Goal: Transaction & Acquisition: Purchase product/service

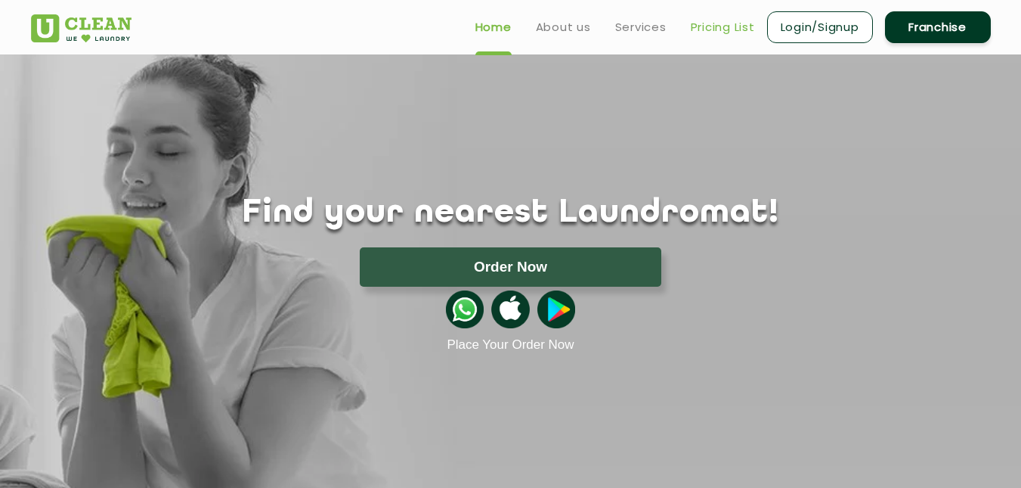
click at [715, 31] on link "Pricing List" at bounding box center [723, 27] width 64 height 18
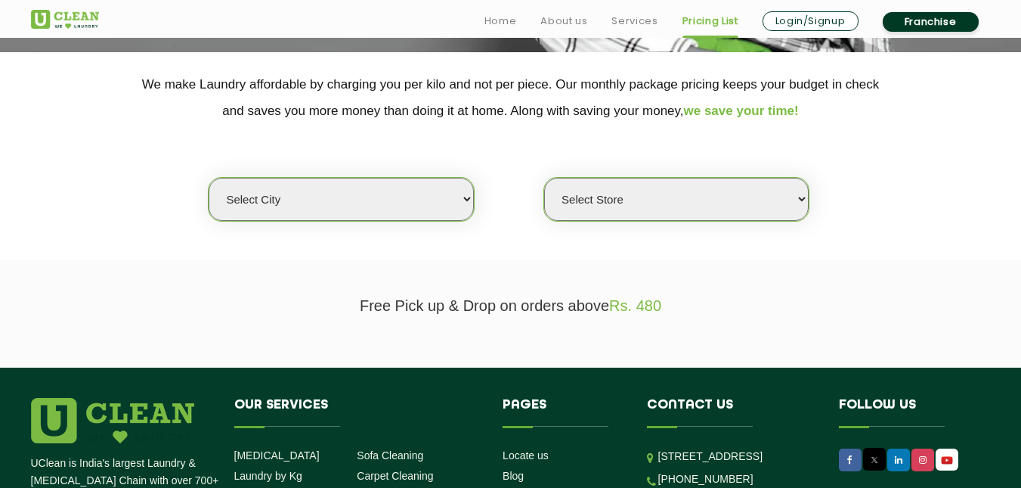
scroll to position [298, 0]
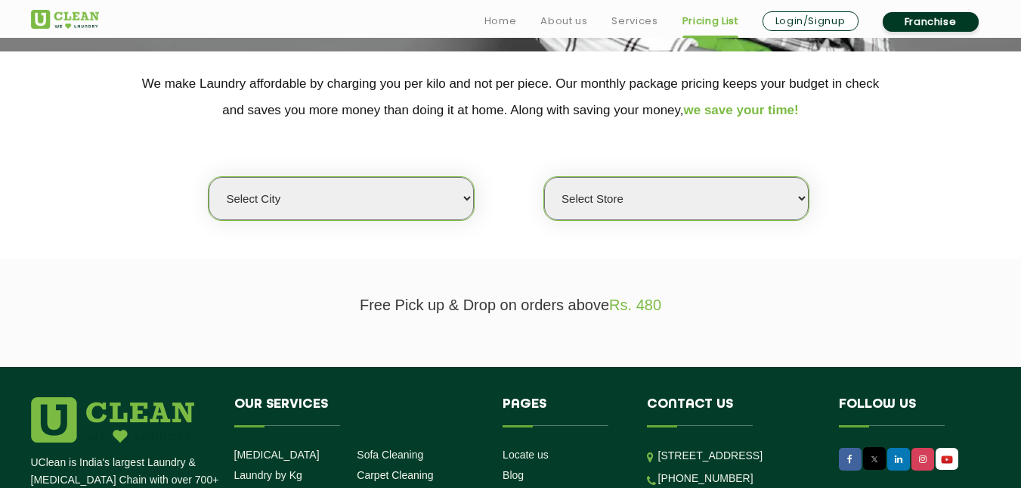
click at [267, 187] on select "Select city Aalo Agartala Agra Ahmedabad Akola Aligarh Alwar - UClean Select Am…" at bounding box center [341, 198] width 265 height 43
click at [132, 265] on section "Free Pick up & Drop on orders above Rs. 480" at bounding box center [510, 313] width 1021 height 108
click at [250, 207] on select "Select city Aalo Agartala Agra Ahmedabad Akola Aligarh Alwar - UClean Select Am…" at bounding box center [341, 198] width 265 height 43
click at [386, 200] on select "Select city Aalo Agartala Agra Ahmedabad Akola Aligarh Alwar - UClean Select Am…" at bounding box center [341, 198] width 265 height 43
select select "1"
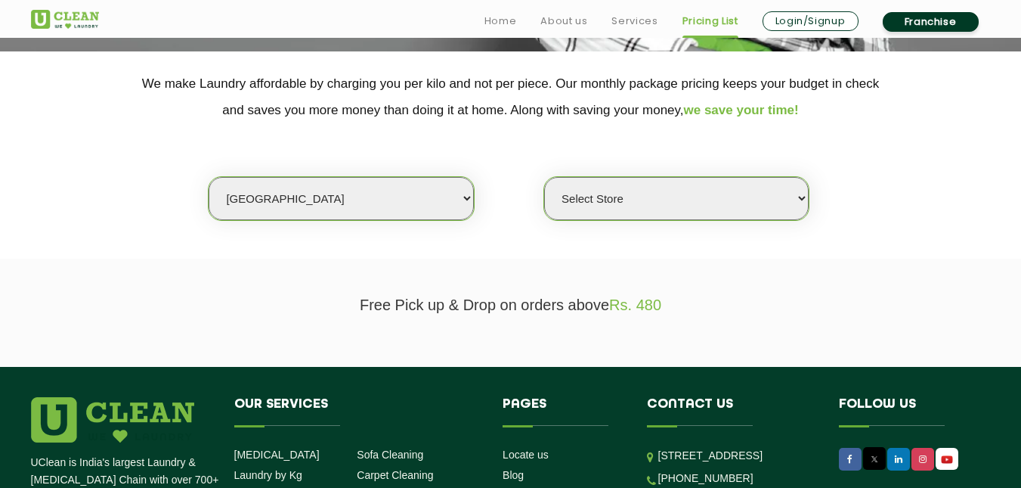
click at [209, 177] on select "Select city Aalo Agartala Agra Ahmedabad Akola Aligarh Alwar - UClean Select Am…" at bounding box center [341, 198] width 265 height 43
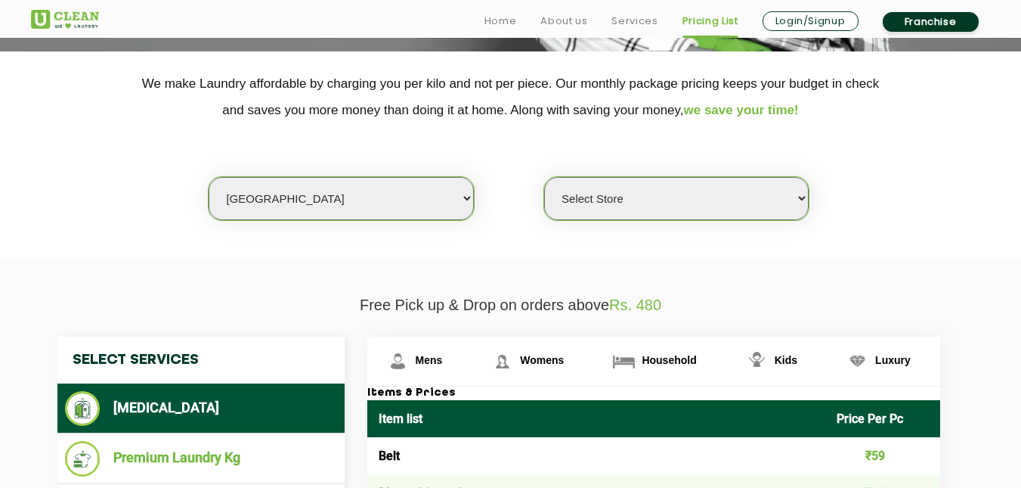
click at [631, 191] on select "Select Store UClean Vasant Kunj UClean Greater Kailash 2 UClean Dwarka UClean R…" at bounding box center [676, 198] width 265 height 43
select select "547"
click at [544, 177] on select "Select Store UClean Vasant Kunj UClean Greater Kailash 2 UClean Dwarka UClean R…" at bounding box center [676, 198] width 265 height 43
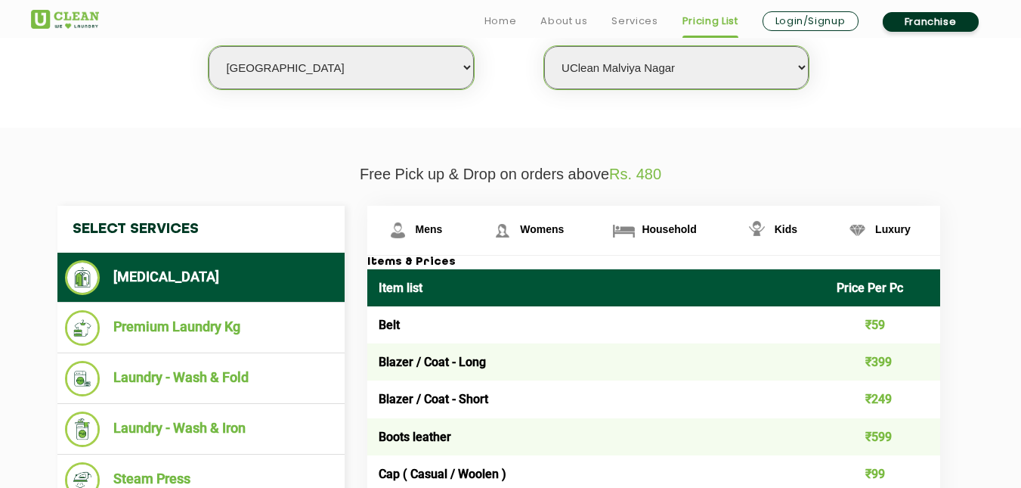
scroll to position [429, 0]
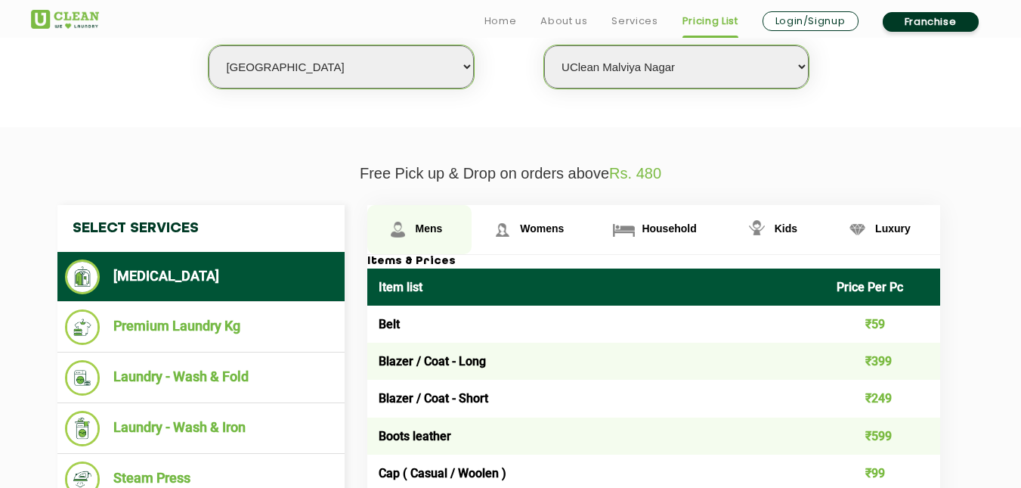
click at [417, 225] on span "Mens" at bounding box center [429, 228] width 27 height 12
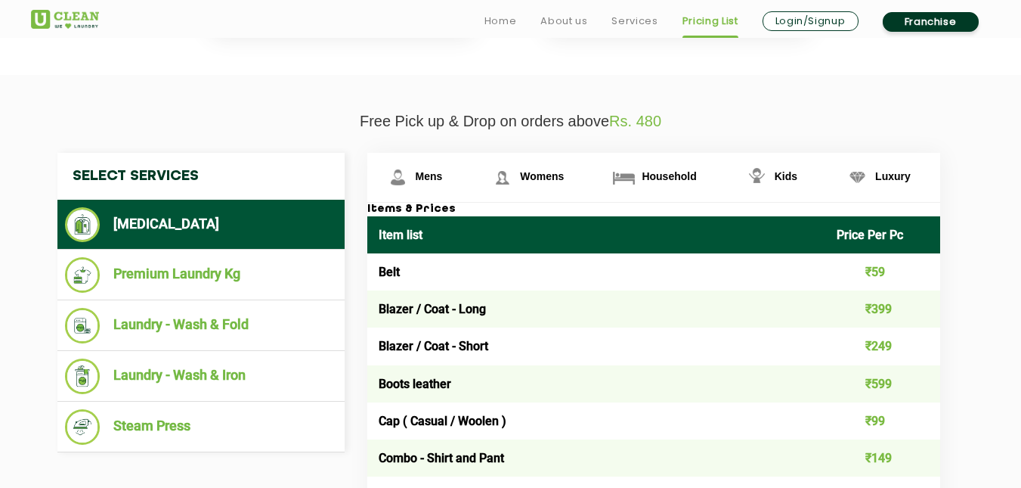
scroll to position [506, 0]
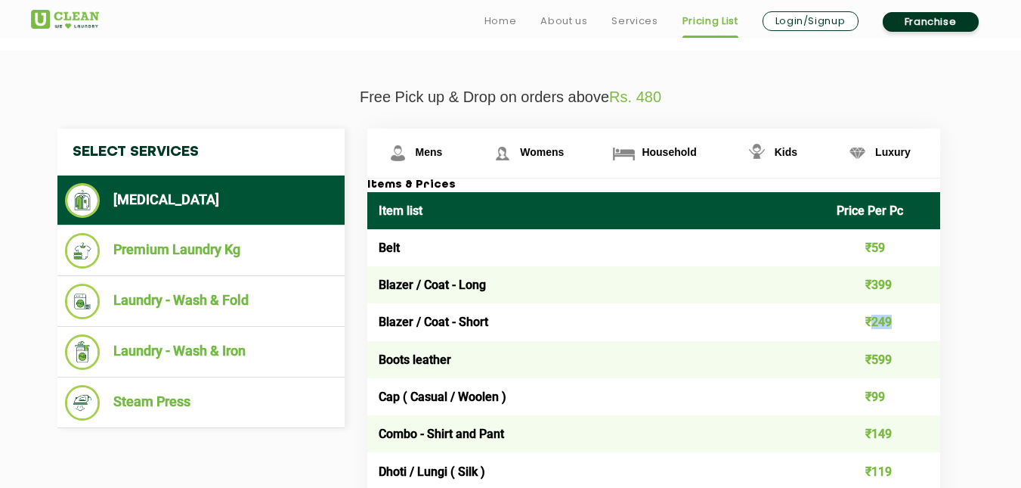
drag, startPoint x: 869, startPoint y: 321, endPoint x: 900, endPoint y: 324, distance: 31.1
click at [900, 324] on td "₹249" at bounding box center [882, 321] width 115 height 37
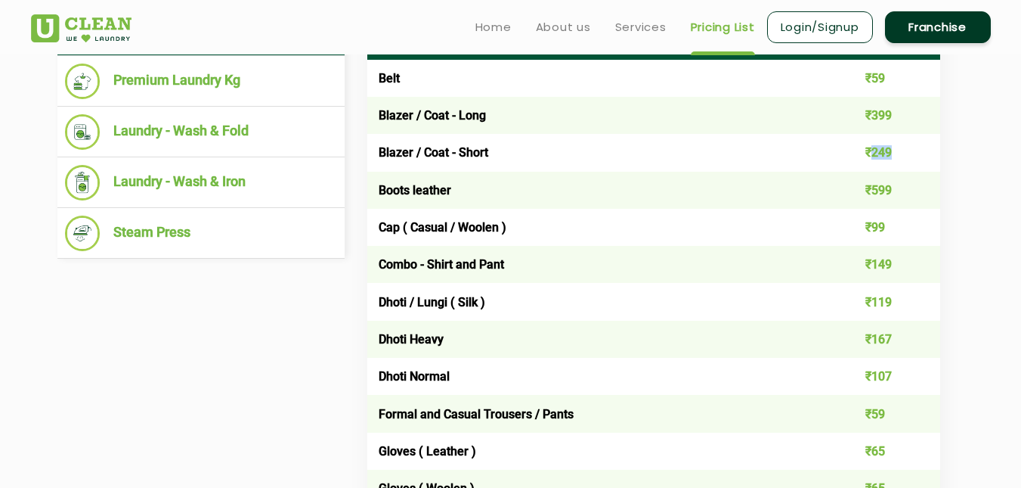
scroll to position [636, 0]
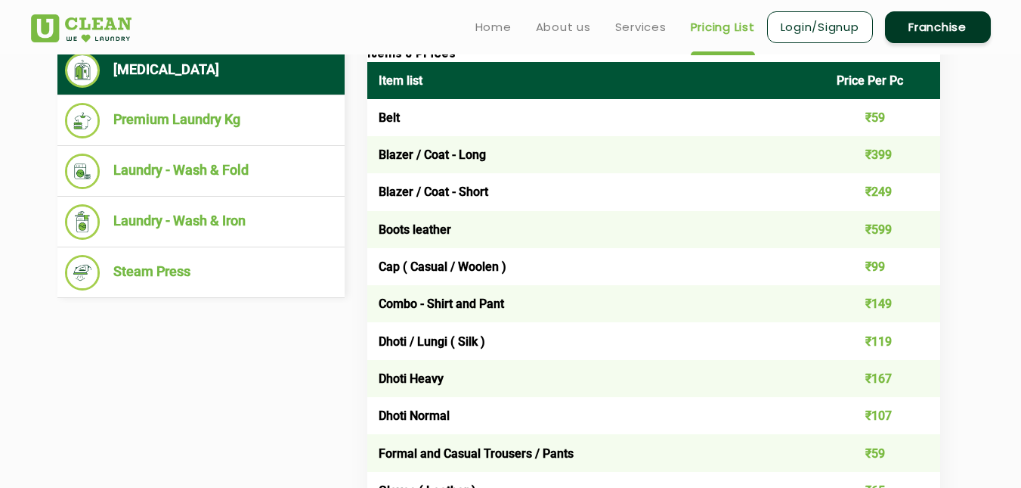
click at [590, 191] on td "Blazer / Coat - Short" at bounding box center [596, 191] width 459 height 37
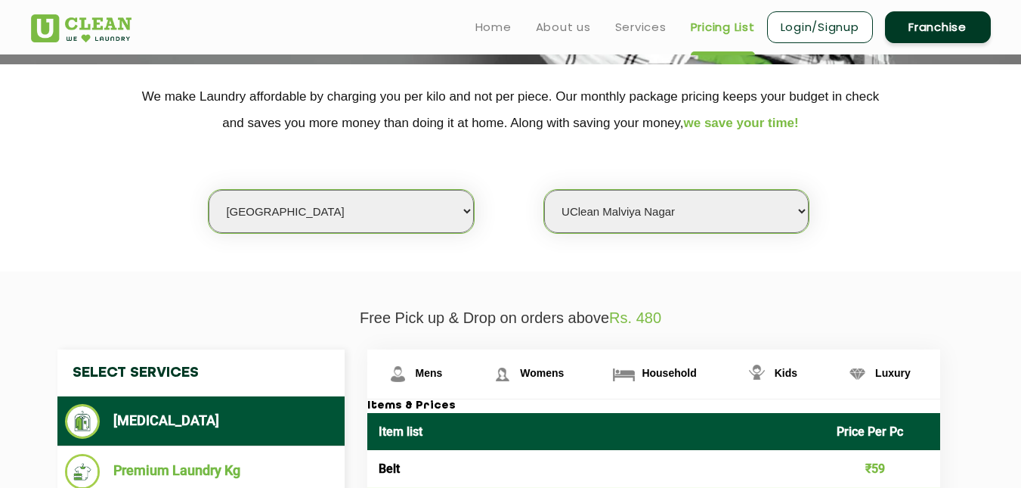
scroll to position [280, 0]
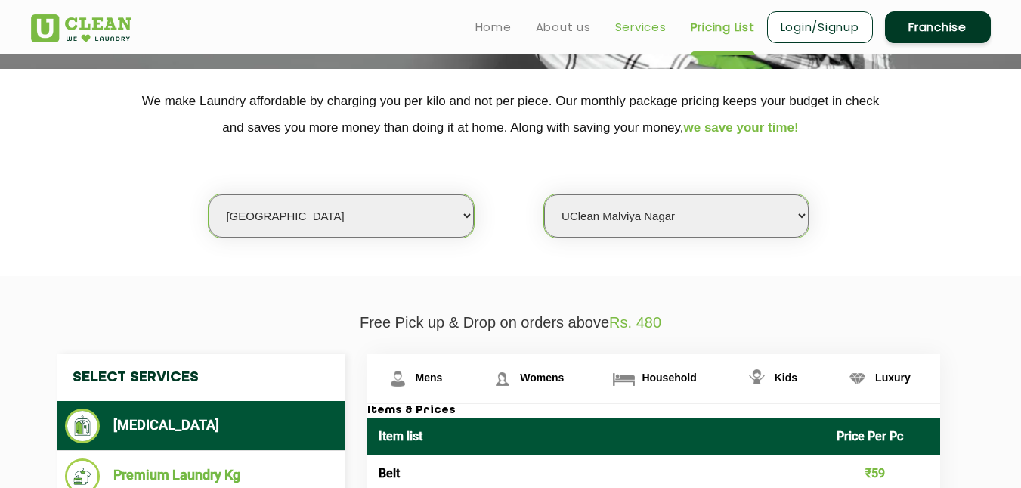
click at [643, 24] on link "Services" at bounding box center [640, 27] width 51 height 18
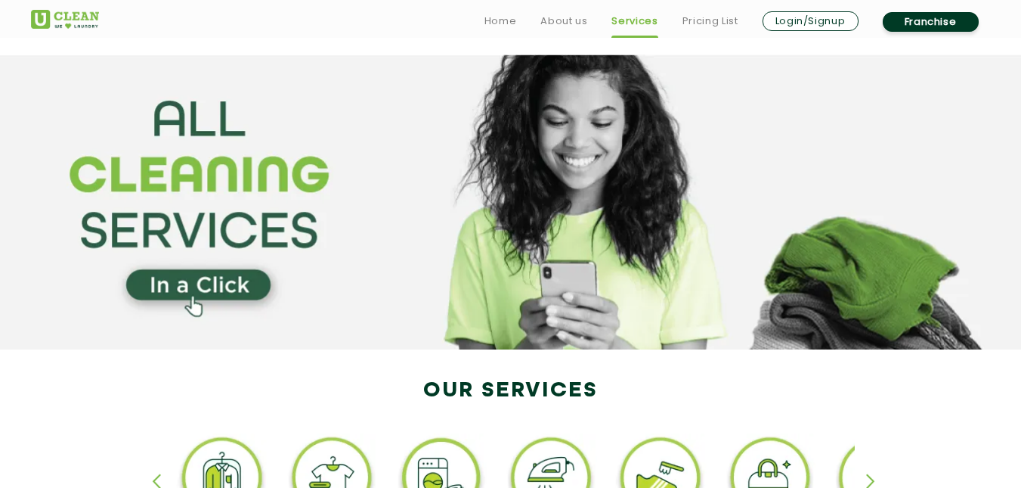
scroll to position [268, 0]
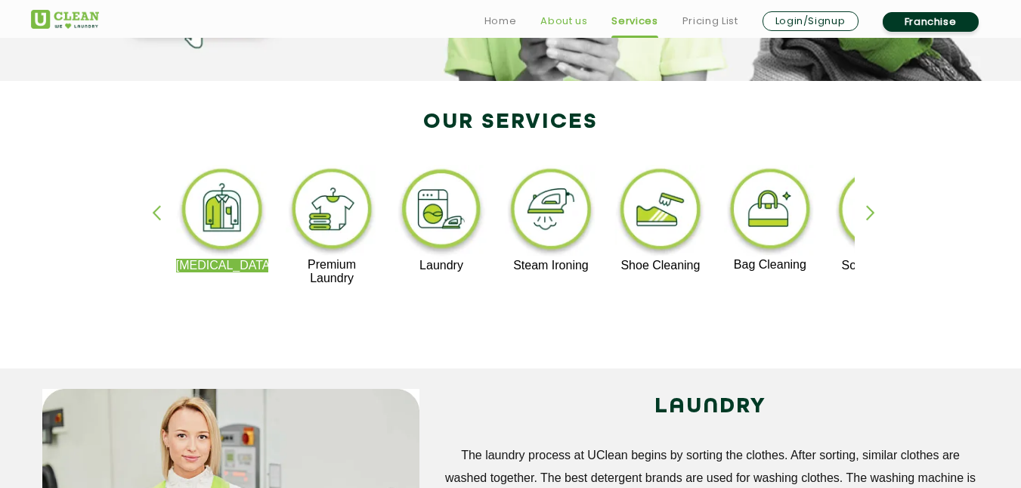
click at [582, 26] on link "About us" at bounding box center [563, 21] width 47 height 18
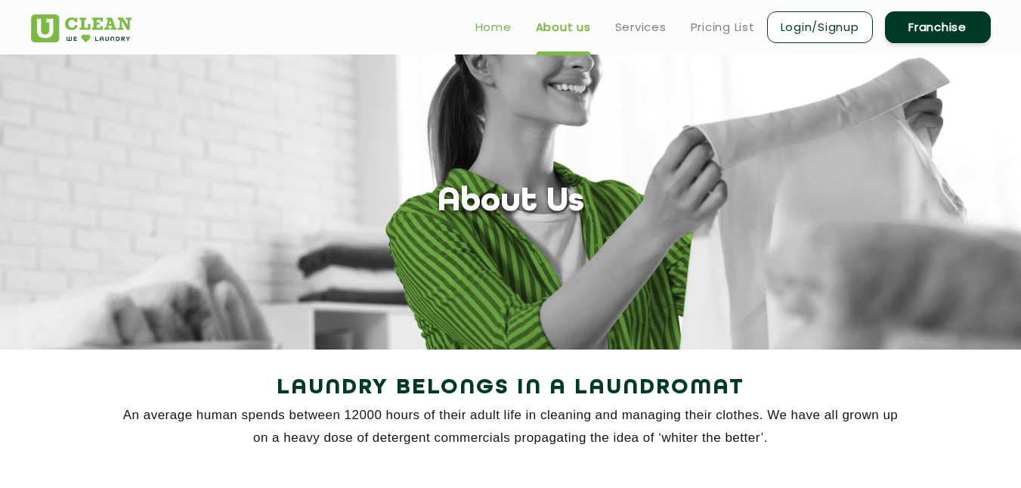
click at [491, 29] on link "Home" at bounding box center [493, 27] width 36 height 18
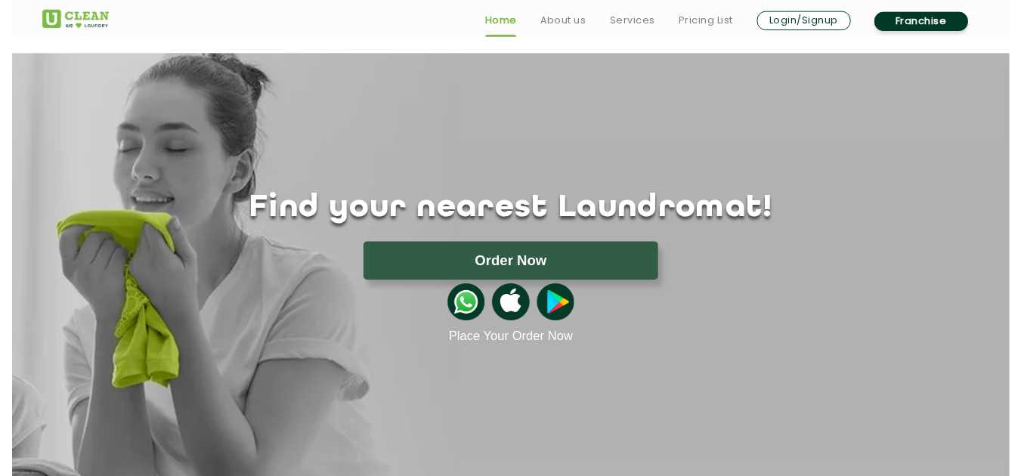
scroll to position [141, 0]
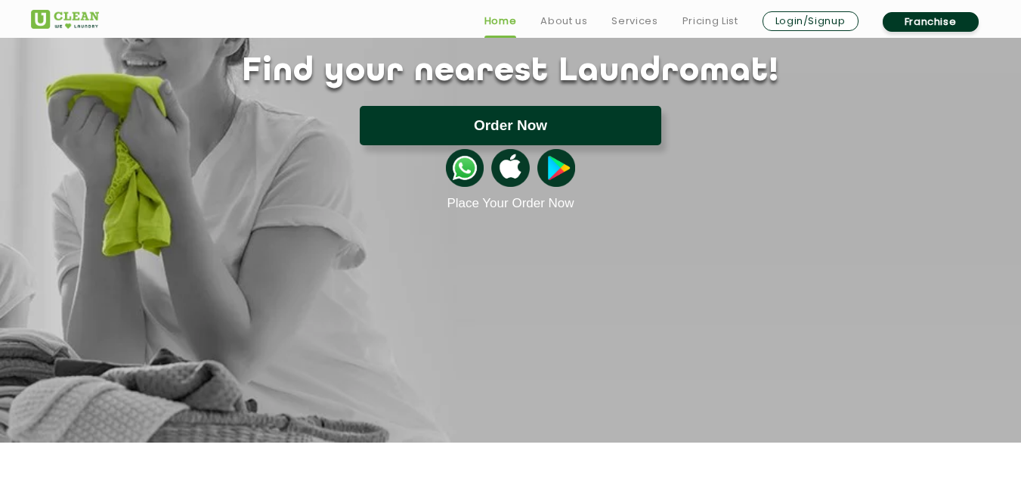
click at [452, 117] on button "Order Now" at bounding box center [511, 125] width 302 height 39
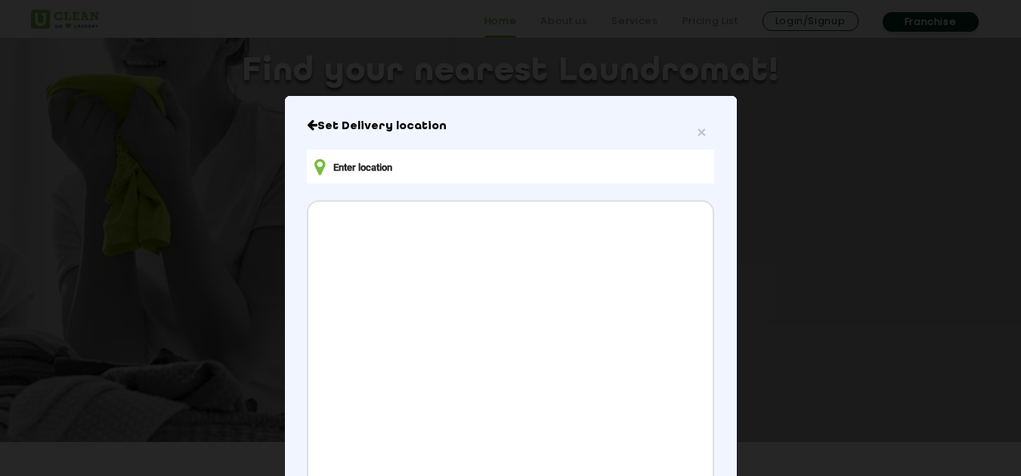
click at [416, 166] on input "text" at bounding box center [510, 167] width 407 height 34
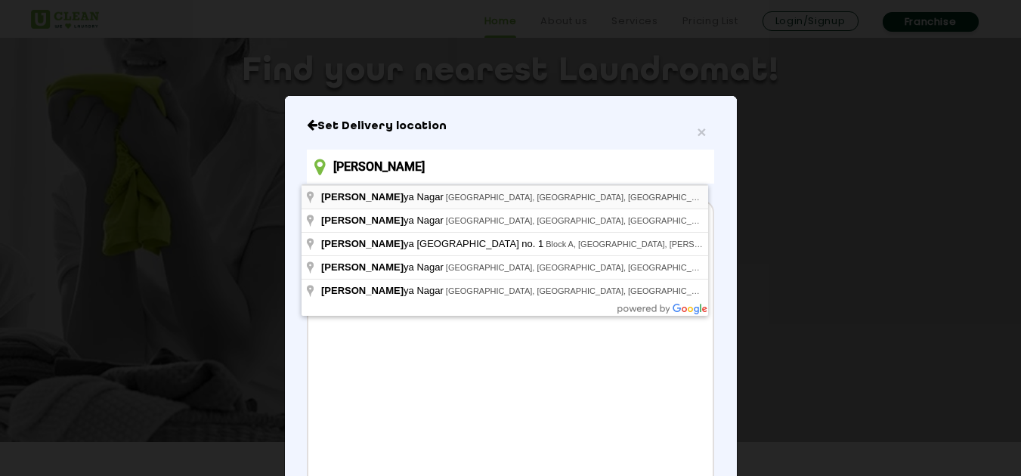
type input "[PERSON_NAME][GEOGRAPHIC_DATA], [GEOGRAPHIC_DATA], [GEOGRAPHIC_DATA], [GEOGRAPH…"
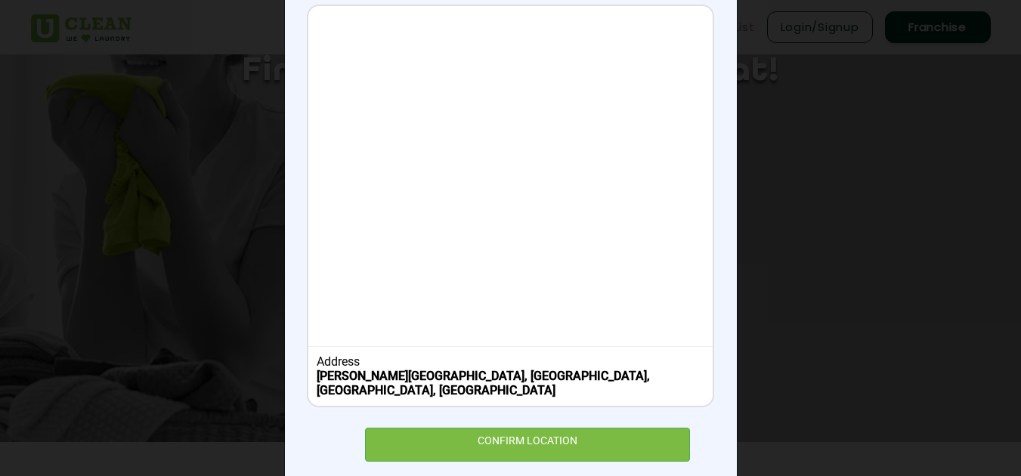
scroll to position [214, 0]
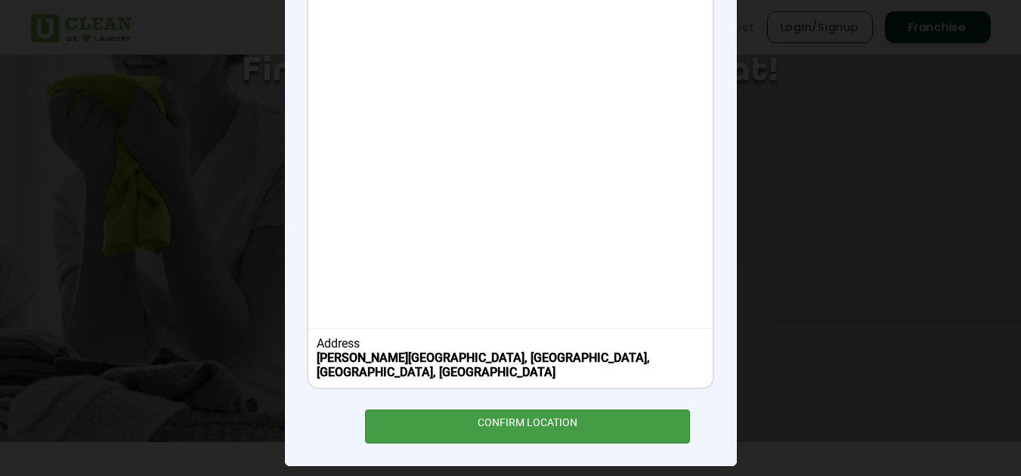
click at [491, 410] on div "CONFIRM LOCATION" at bounding box center [528, 427] width 326 height 34
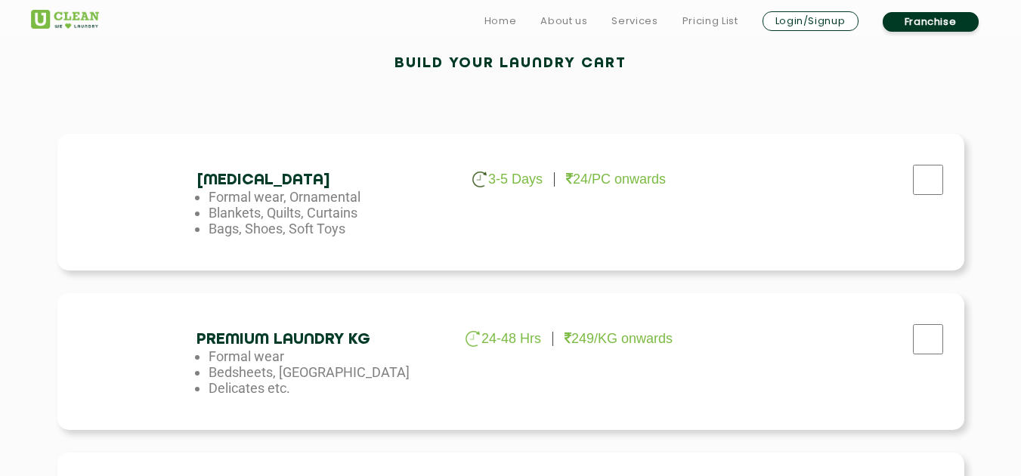
scroll to position [454, 0]
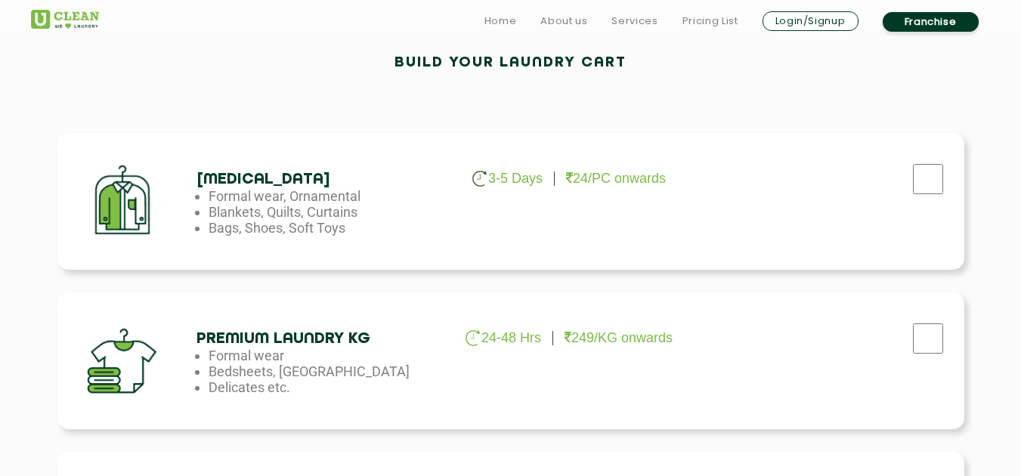
click at [937, 197] on div at bounding box center [928, 184] width 38 height 31
click at [921, 169] on input "checkbox" at bounding box center [928, 179] width 38 height 30
checkbox input "true"
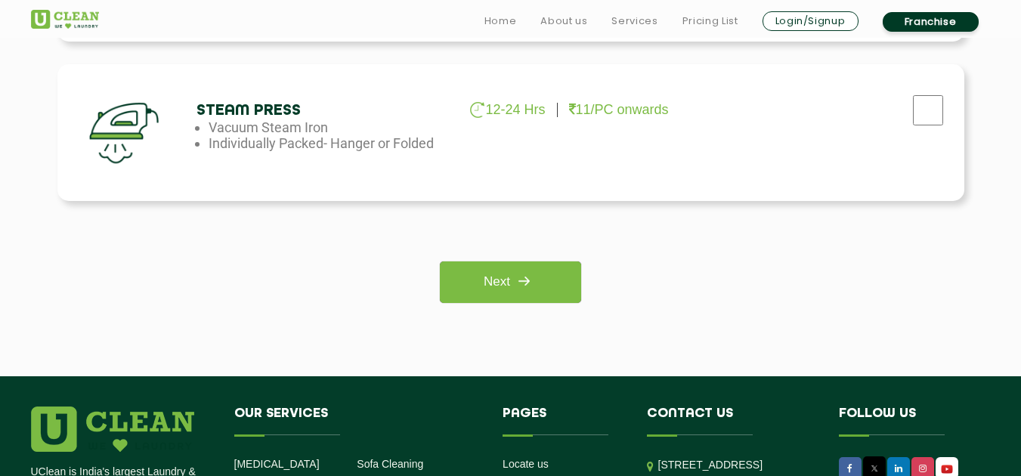
scroll to position [1186, 0]
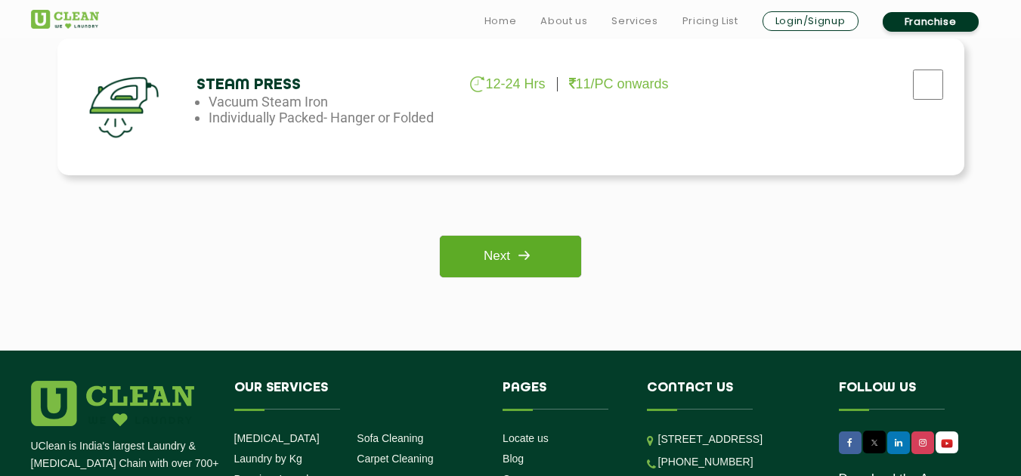
click at [528, 247] on img at bounding box center [523, 255] width 27 height 27
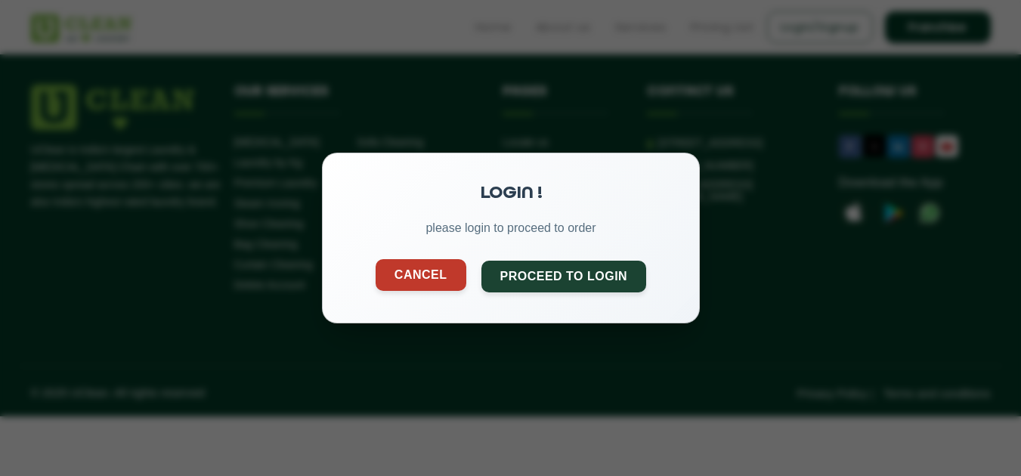
click at [421, 270] on button "Cancel" at bounding box center [420, 275] width 91 height 32
